Goal: Task Accomplishment & Management: Manage account settings

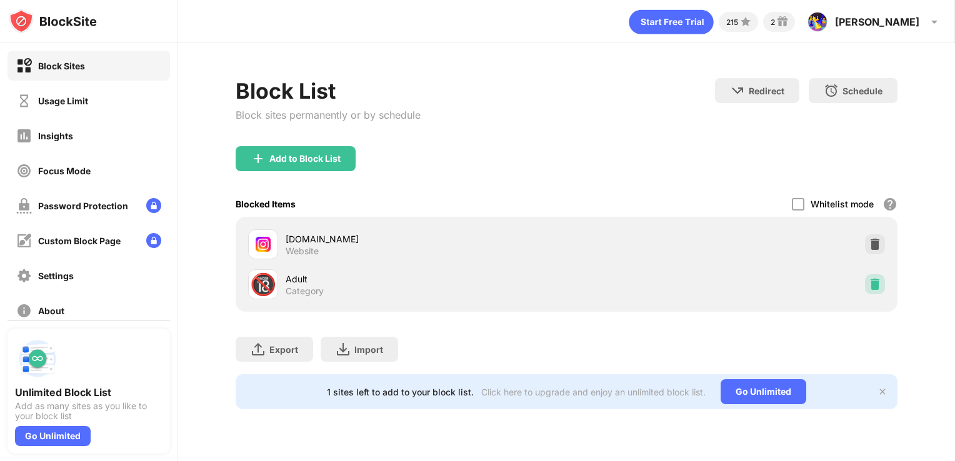
click at [875, 281] on img at bounding box center [875, 284] width 13 height 13
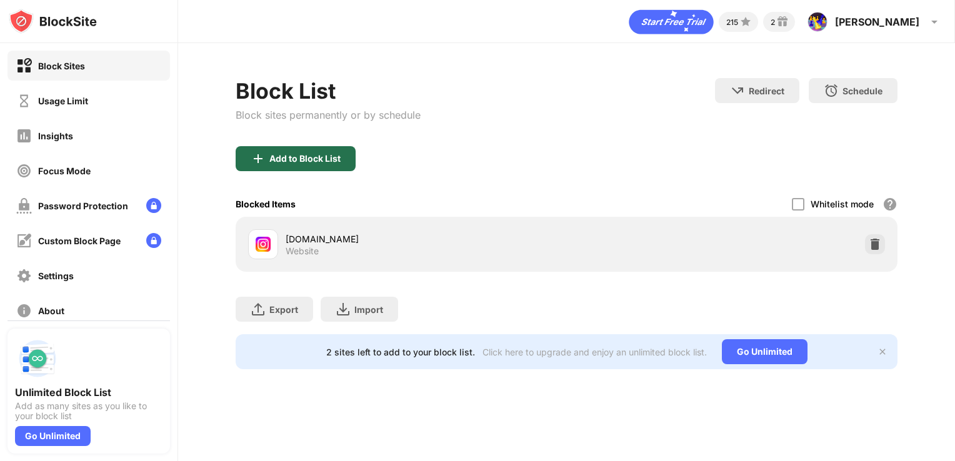
click at [333, 156] on div "Add to Block List" at bounding box center [304, 159] width 71 height 10
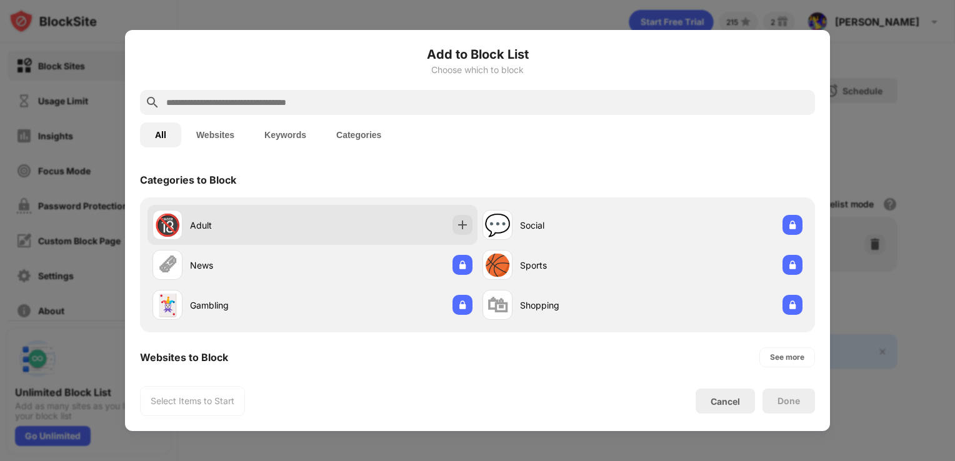
scroll to position [217, 0]
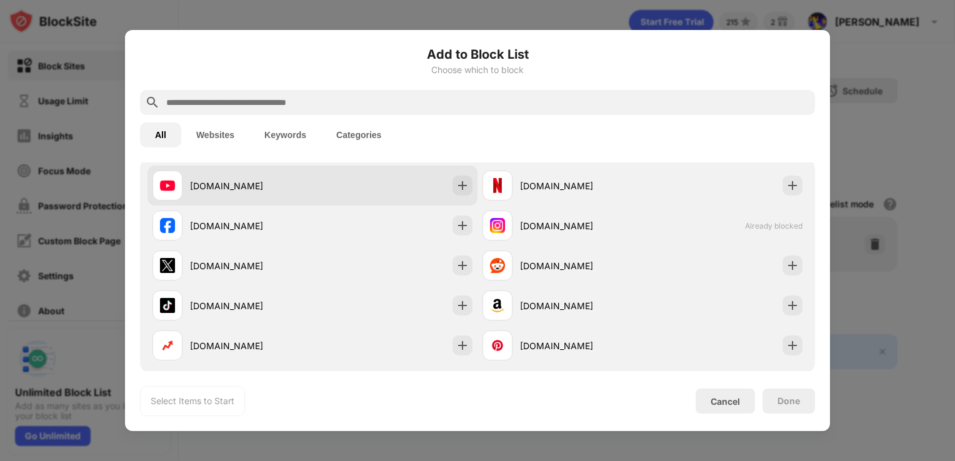
click at [423, 193] on div "[DOMAIN_NAME]" at bounding box center [313, 186] width 330 height 40
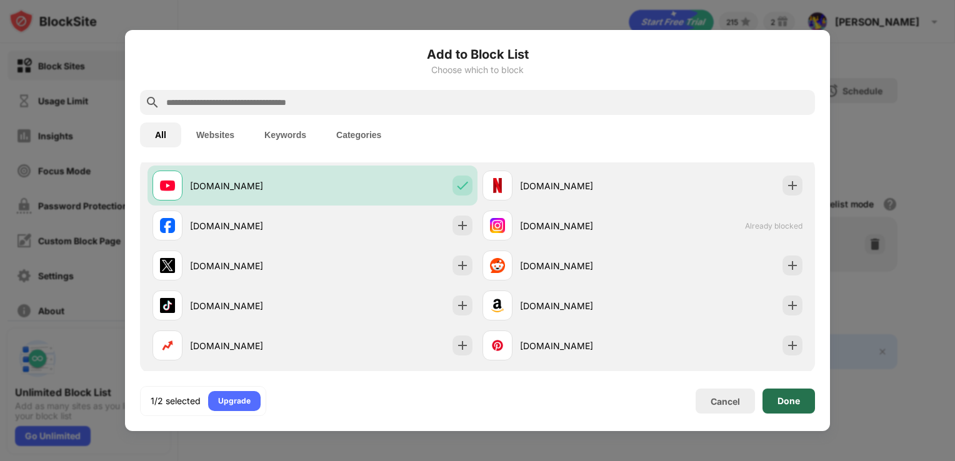
click at [801, 393] on div "Done" at bounding box center [789, 401] width 53 height 25
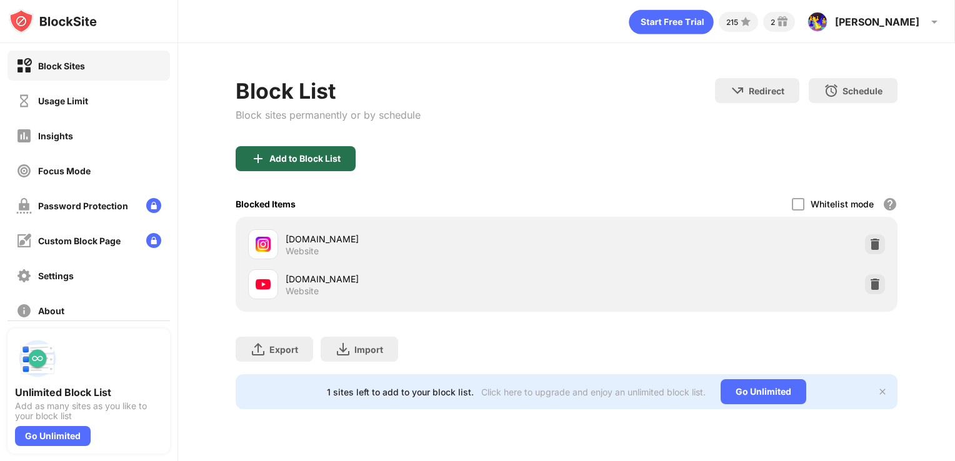
click at [298, 156] on div "Add to Block List" at bounding box center [304, 159] width 71 height 10
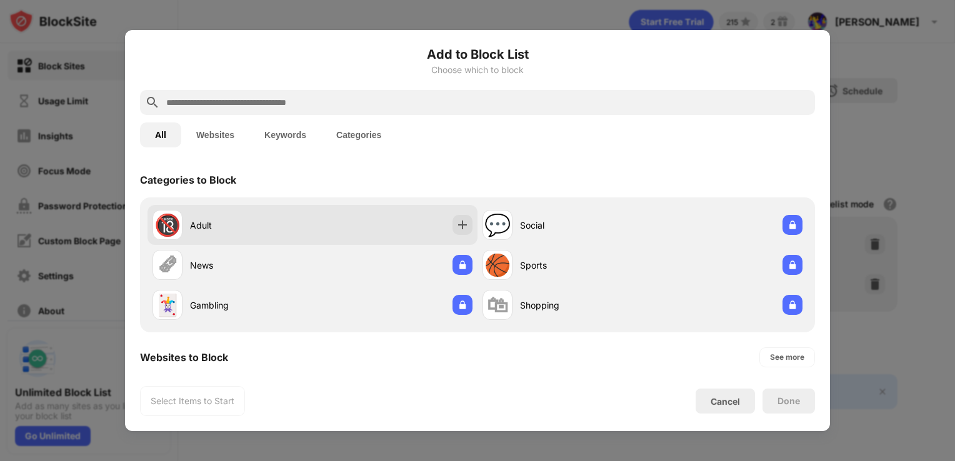
click at [410, 211] on div "🔞 Adult" at bounding box center [313, 225] width 330 height 40
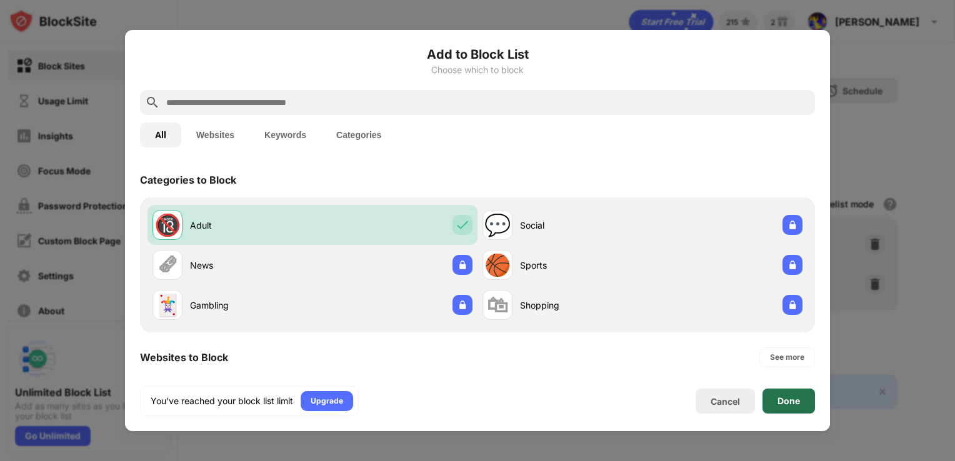
click at [781, 404] on div "Done" at bounding box center [789, 401] width 23 height 10
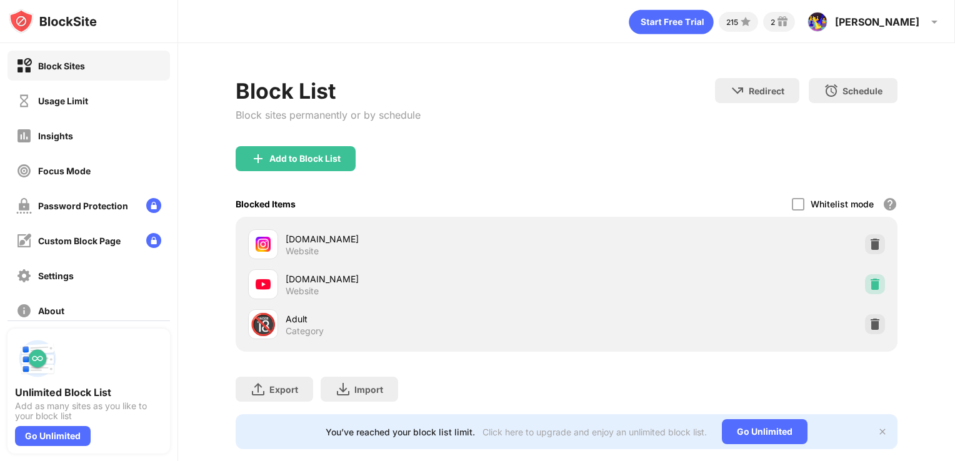
click at [869, 283] on img at bounding box center [875, 284] width 13 height 13
